Goal: Transaction & Acquisition: Book appointment/travel/reservation

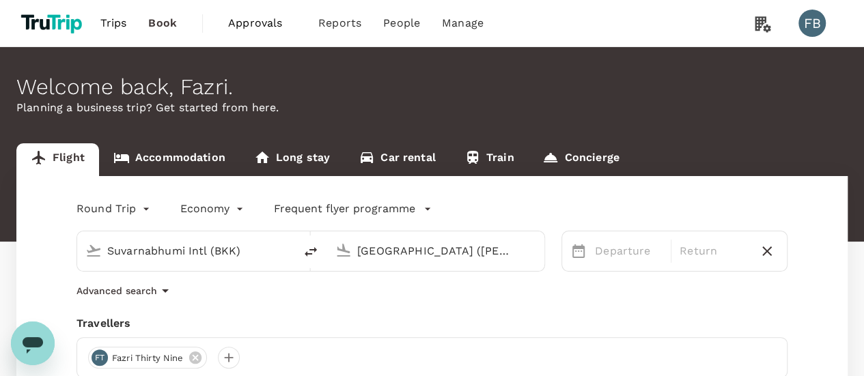
click at [119, 207] on body "Trips Book Approvals 0 Reports People Manage FB Welcome back , Fazri . Planning…" at bounding box center [432, 288] width 864 height 577
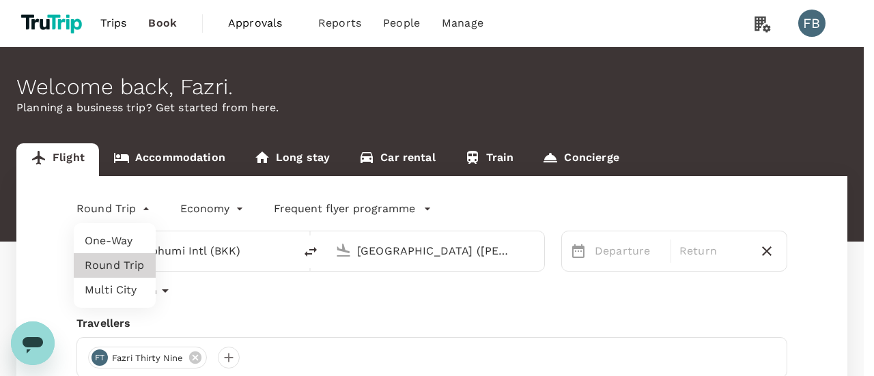
click at [116, 289] on li "Multi City" at bounding box center [115, 290] width 82 height 25
type input "multicity"
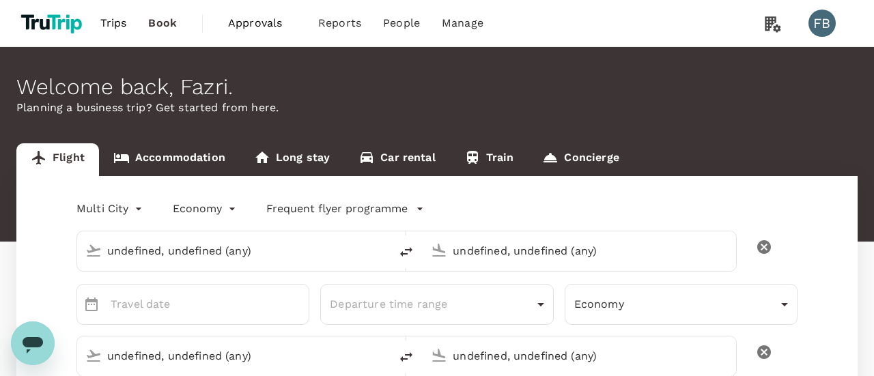
type input "undefined, undefined (any)"
type input "Suvarnabhumi Intl (BKK)"
type input "[GEOGRAPHIC_DATA] ([PERSON_NAME])"
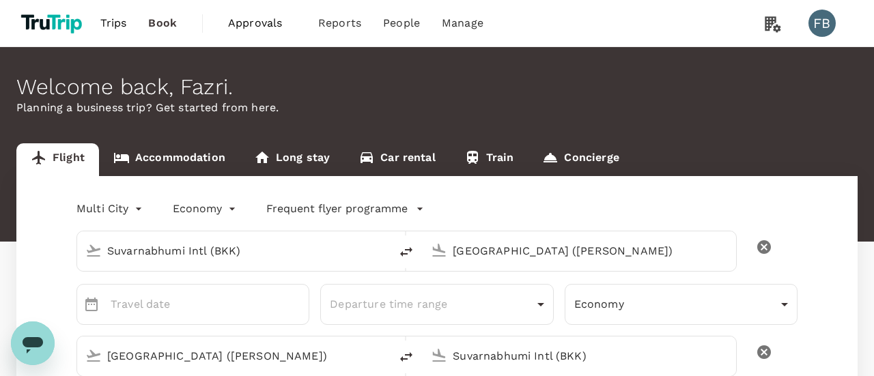
type input "Suvarnabhumi Intl (BKK)"
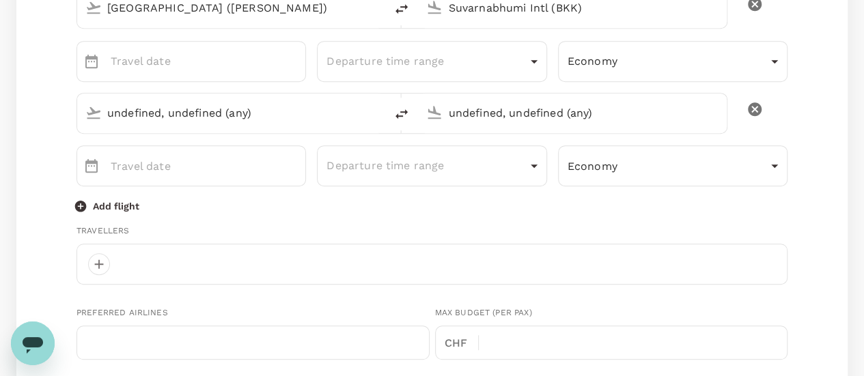
type input "Suvarnabhumi Intl (BKK)"
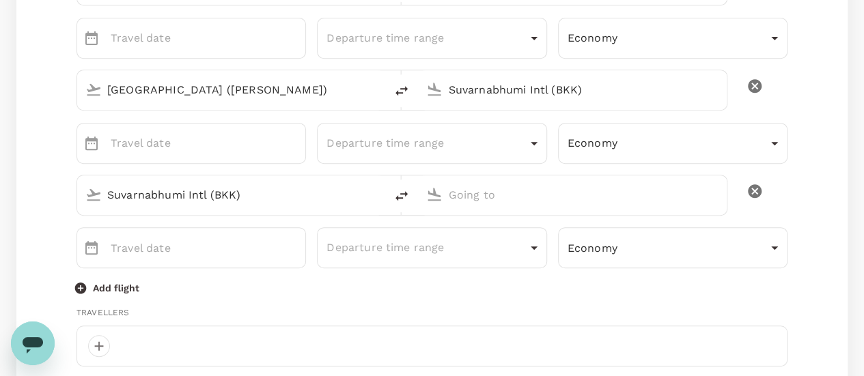
type input "[EMAIL_ADDRESS][DOMAIN_NAME]"
type input "62"
type input "321323223"
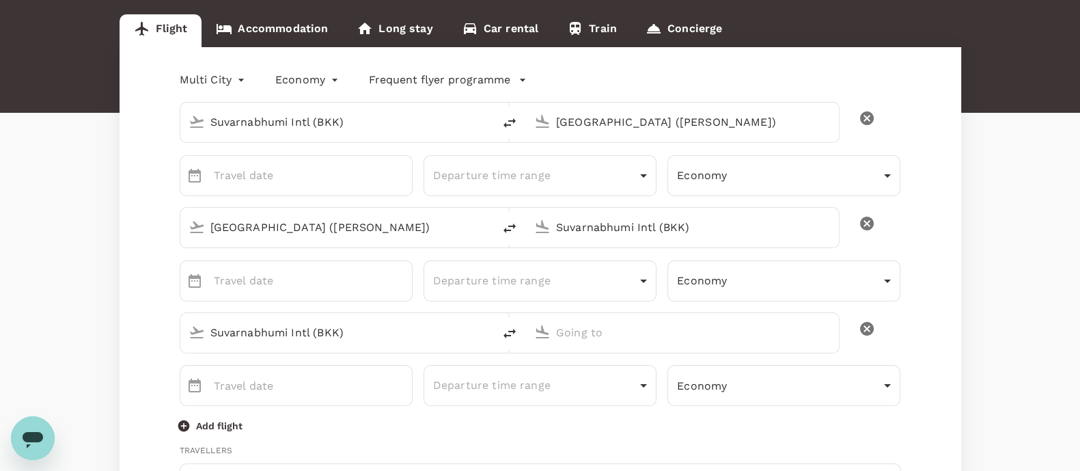
scroll to position [133, 0]
